Goal: Information Seeking & Learning: Learn about a topic

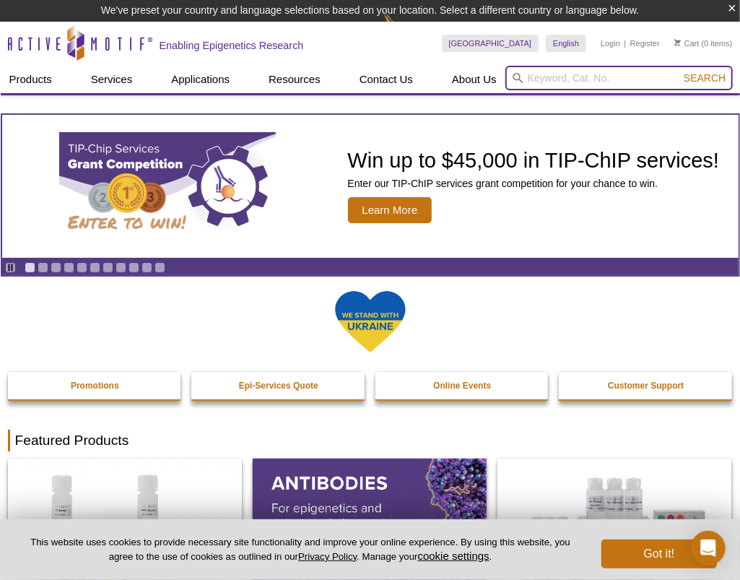
click at [567, 79] on input "search" at bounding box center [618, 78] width 227 height 25
type input "lamin b receptor"
click at [679, 71] on button "Search" at bounding box center [704, 77] width 51 height 13
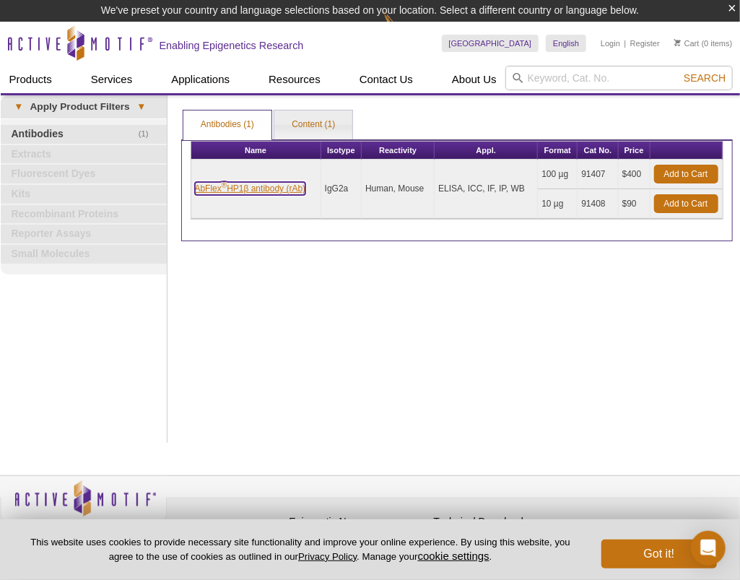
click at [259, 185] on link "AbFlex ® HP1β antibody (rAb)" at bounding box center [250, 188] width 111 height 13
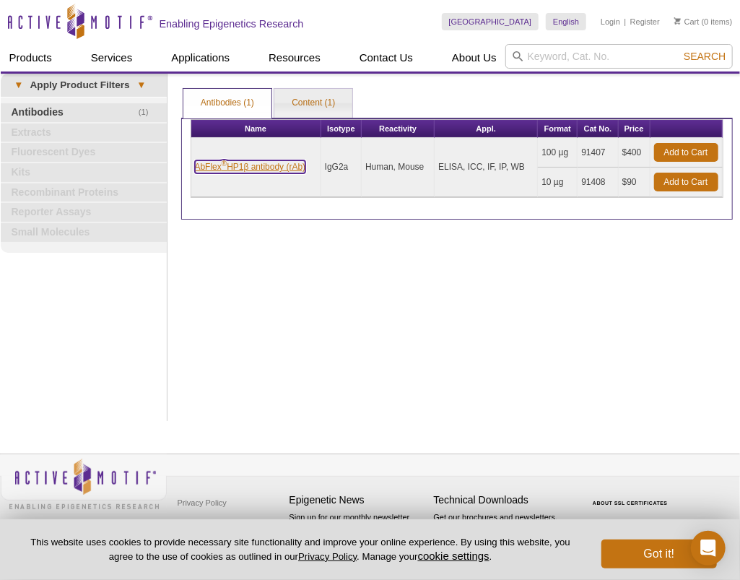
click at [220, 164] on link "AbFlex ® HP1β antibody (rAb)" at bounding box center [250, 166] width 111 height 13
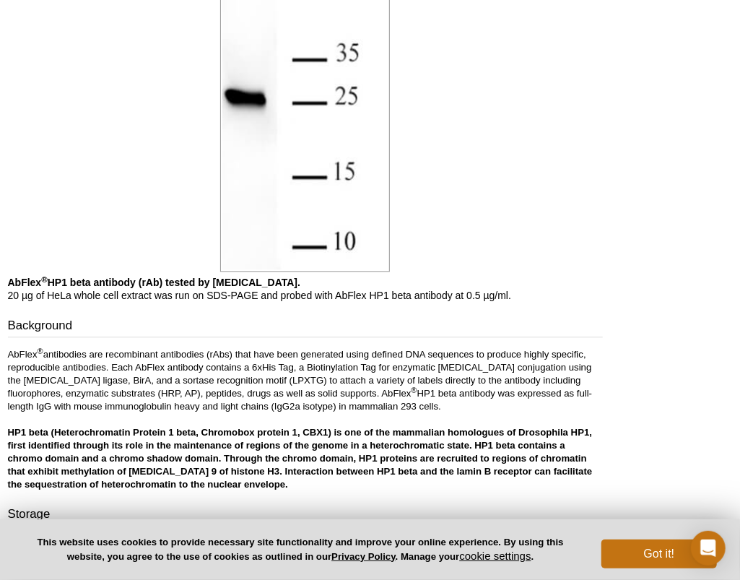
scroll to position [1210, 0]
